Goal: Navigation & Orientation: Find specific page/section

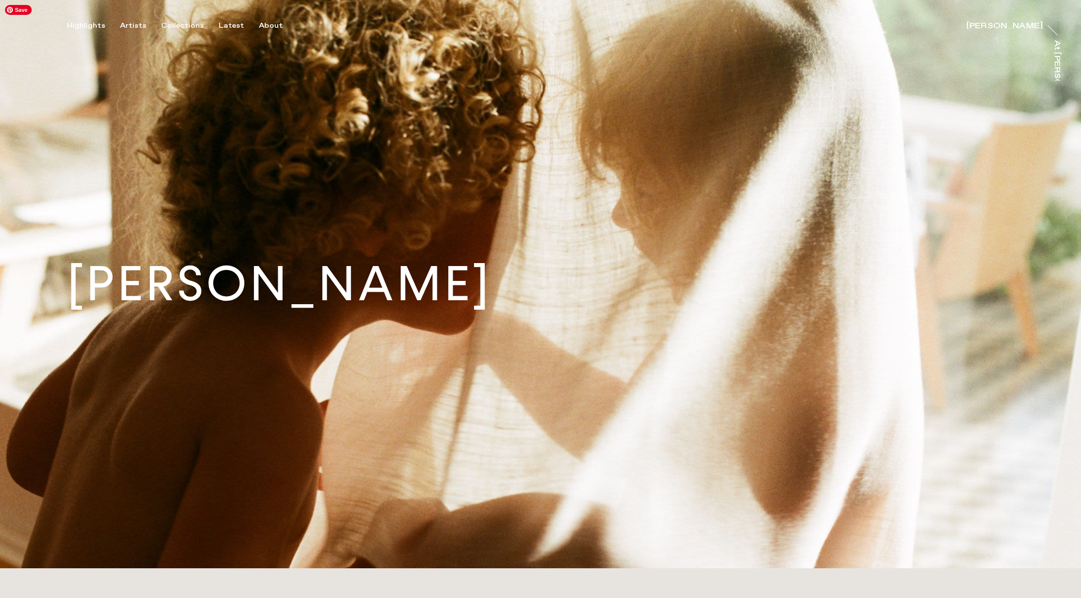
click at [692, 126] on img at bounding box center [540, 284] width 1081 height 569
click at [129, 26] on div "Artists" at bounding box center [133, 25] width 26 height 9
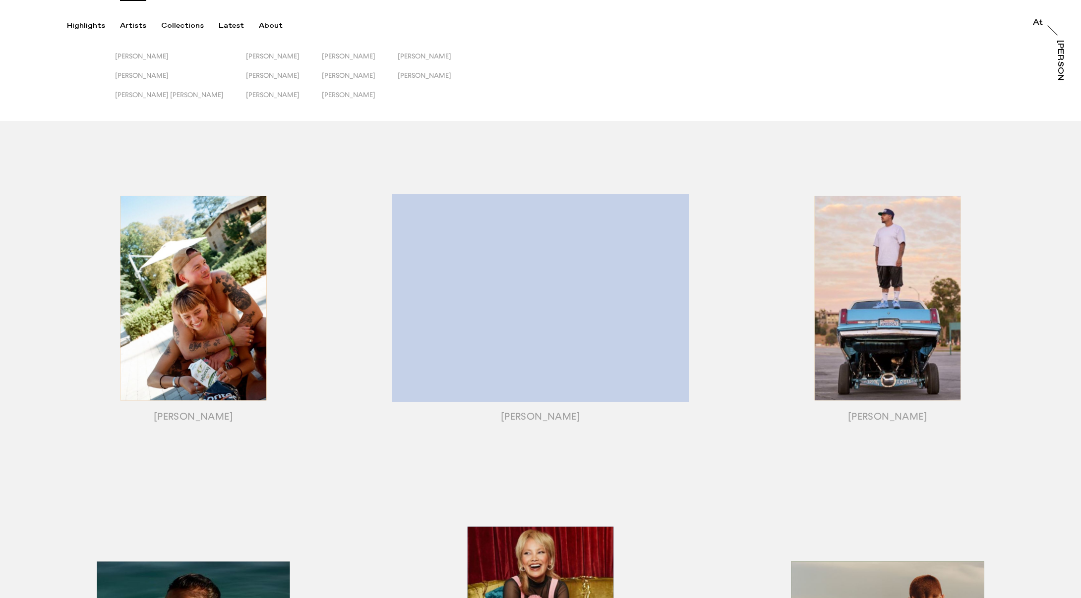
click at [128, 25] on div "Artists" at bounding box center [133, 25] width 26 height 9
click at [176, 28] on div "Collections" at bounding box center [182, 25] width 43 height 9
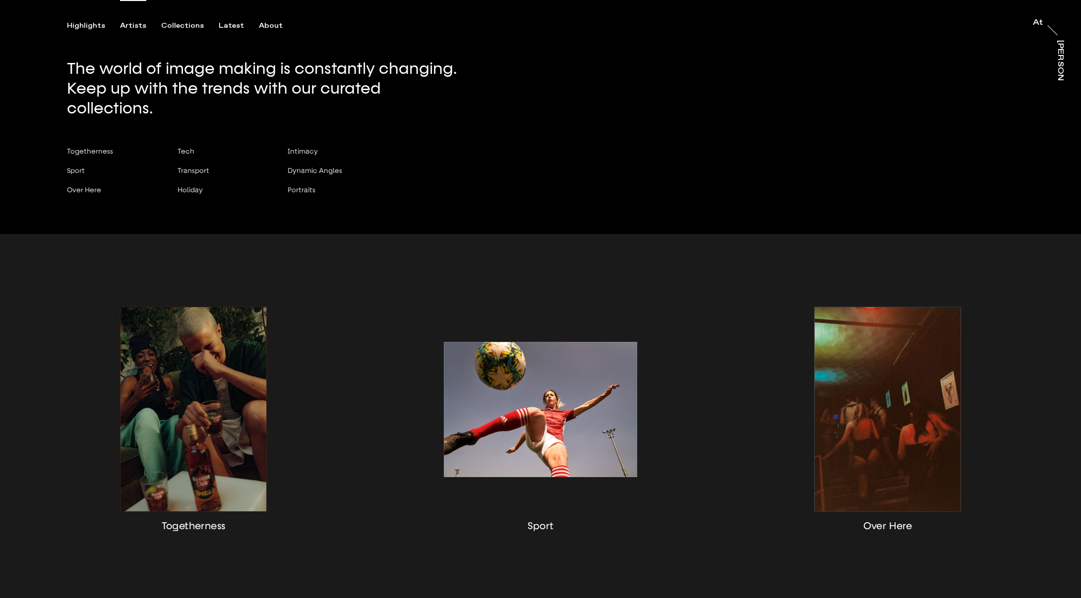
click at [139, 25] on div "Artists" at bounding box center [133, 25] width 26 height 9
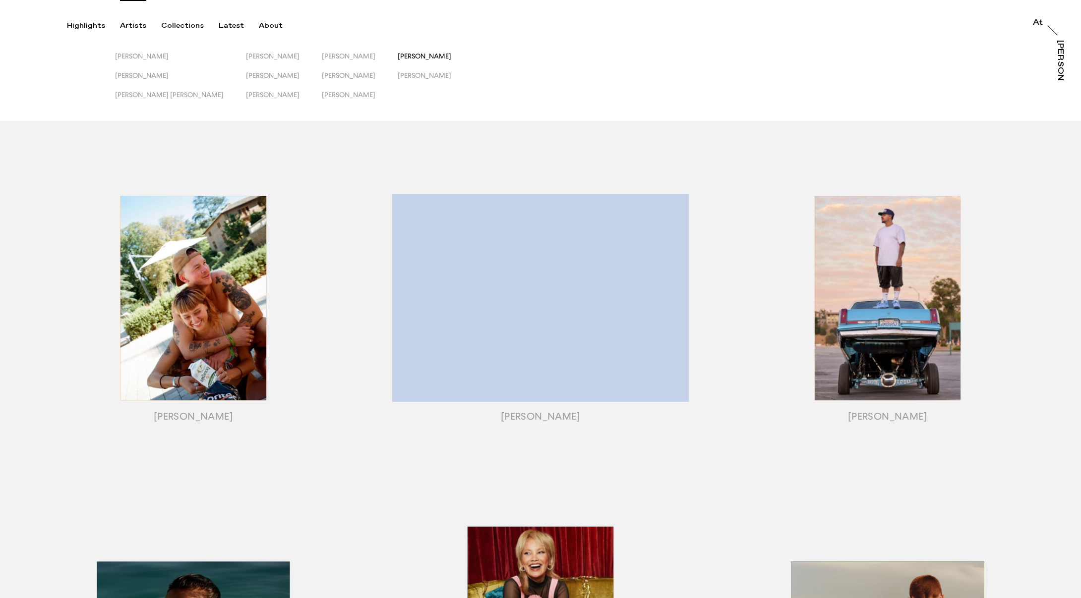
click at [398, 56] on span "[PERSON_NAME]" at bounding box center [425, 56] width 54 height 8
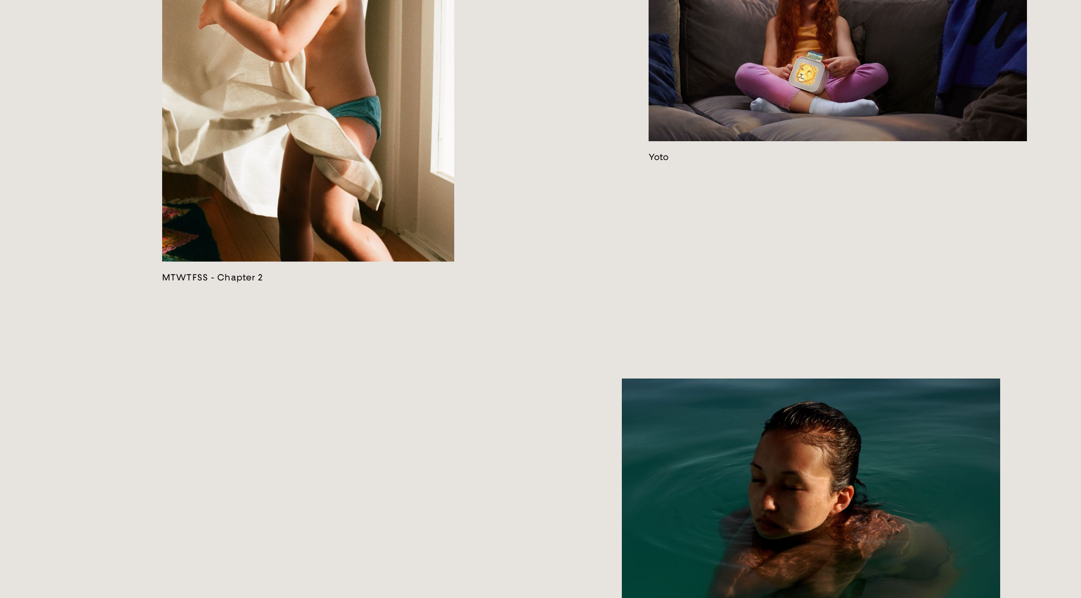
scroll to position [2826, 0]
